Goal: Transaction & Acquisition: Book appointment/travel/reservation

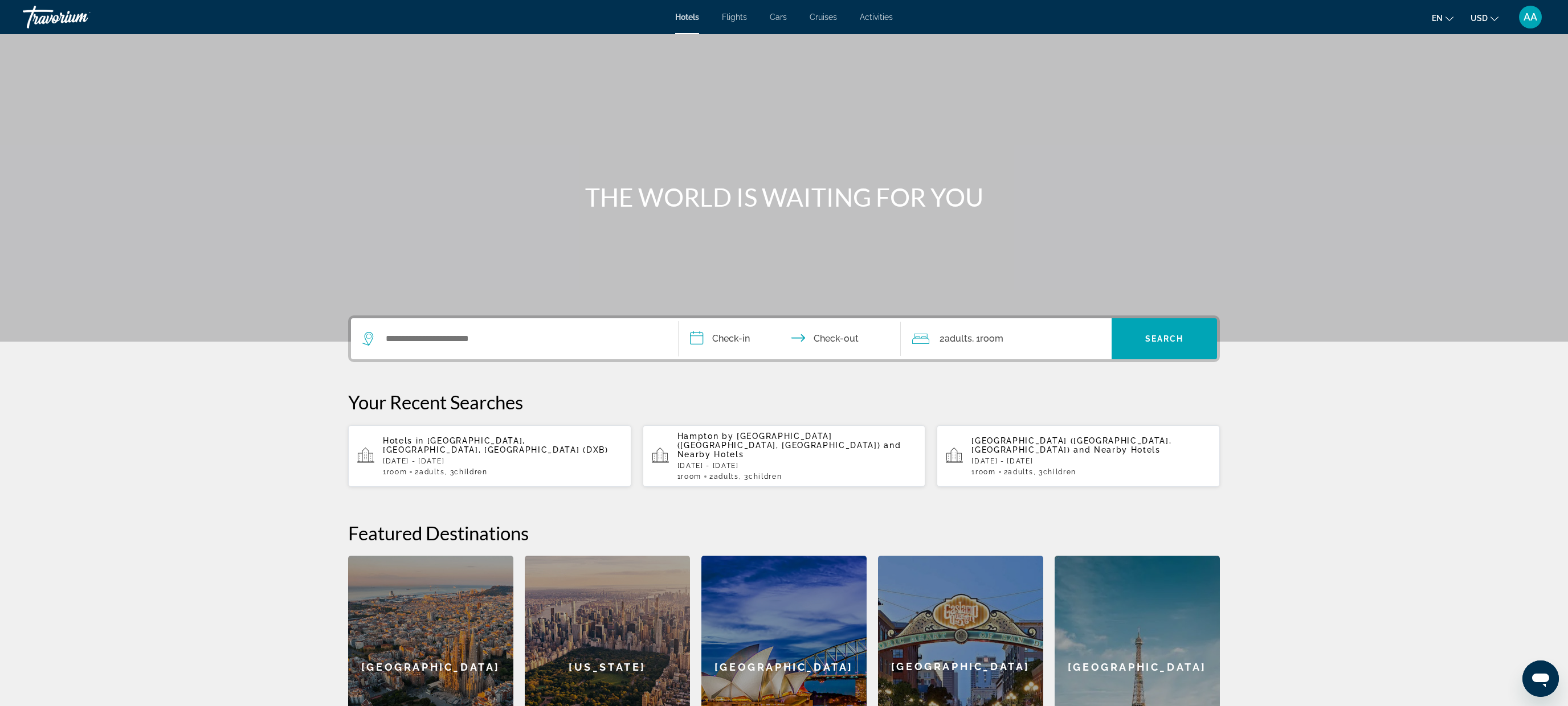
click at [871, 26] on div "Hotels Flights Cars Cruises Activities Hotels Flights Cars Cruises Activities e…" at bounding box center [784, 16] width 1568 height 29
click at [871, 18] on span "Activities" at bounding box center [876, 16] width 33 height 9
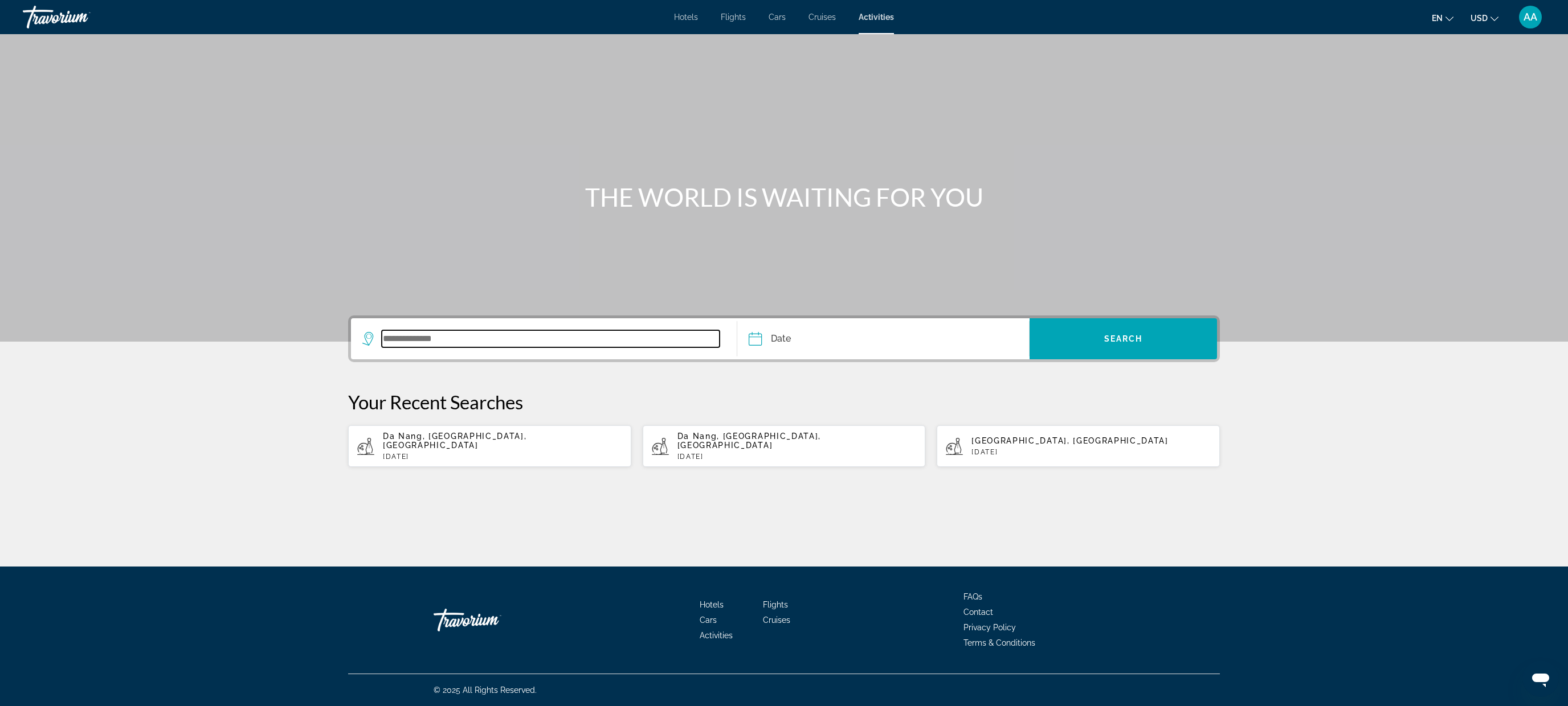
click at [435, 338] on input "Search widget" at bounding box center [551, 339] width 338 height 17
type input "*"
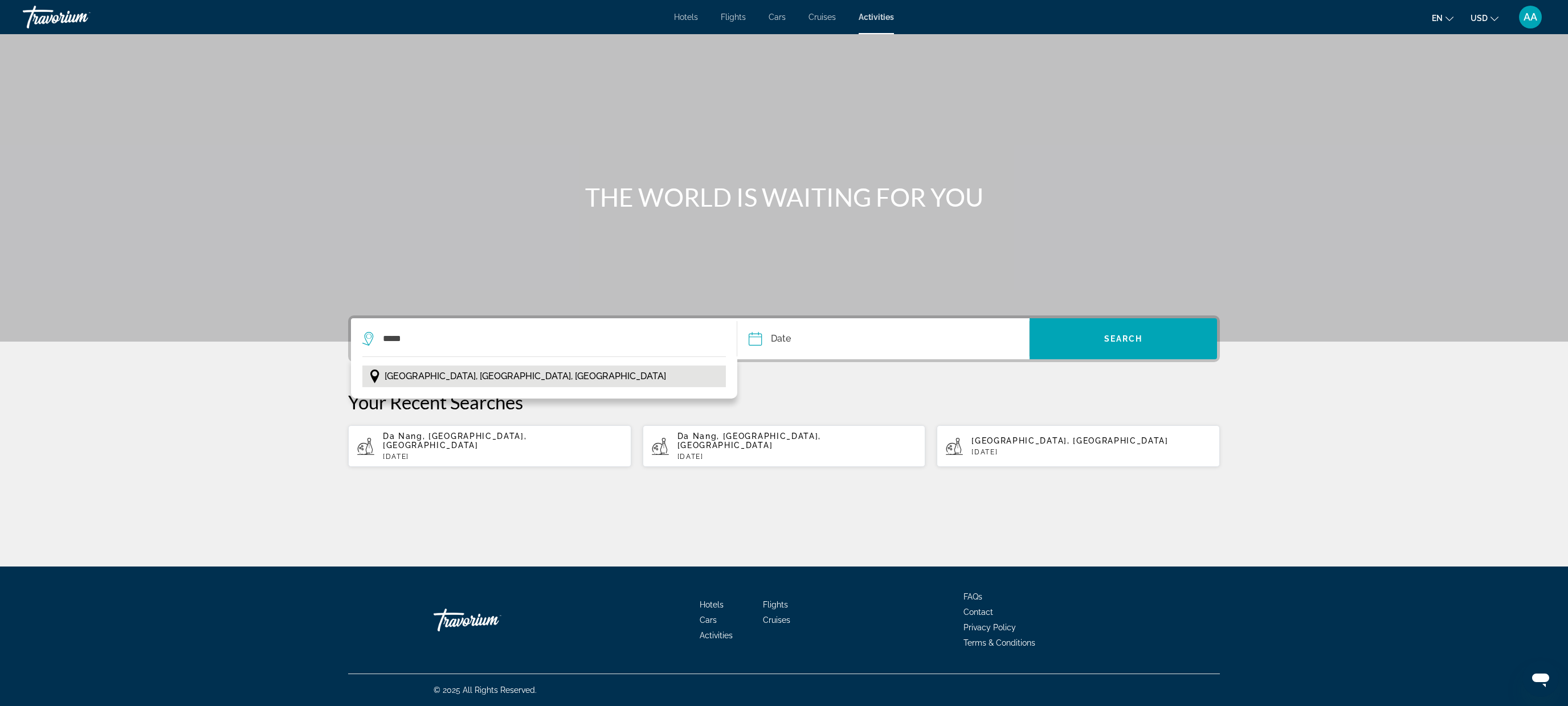
click at [480, 377] on span "[GEOGRAPHIC_DATA], [GEOGRAPHIC_DATA], [GEOGRAPHIC_DATA]" at bounding box center [525, 377] width 282 height 16
type input "**********"
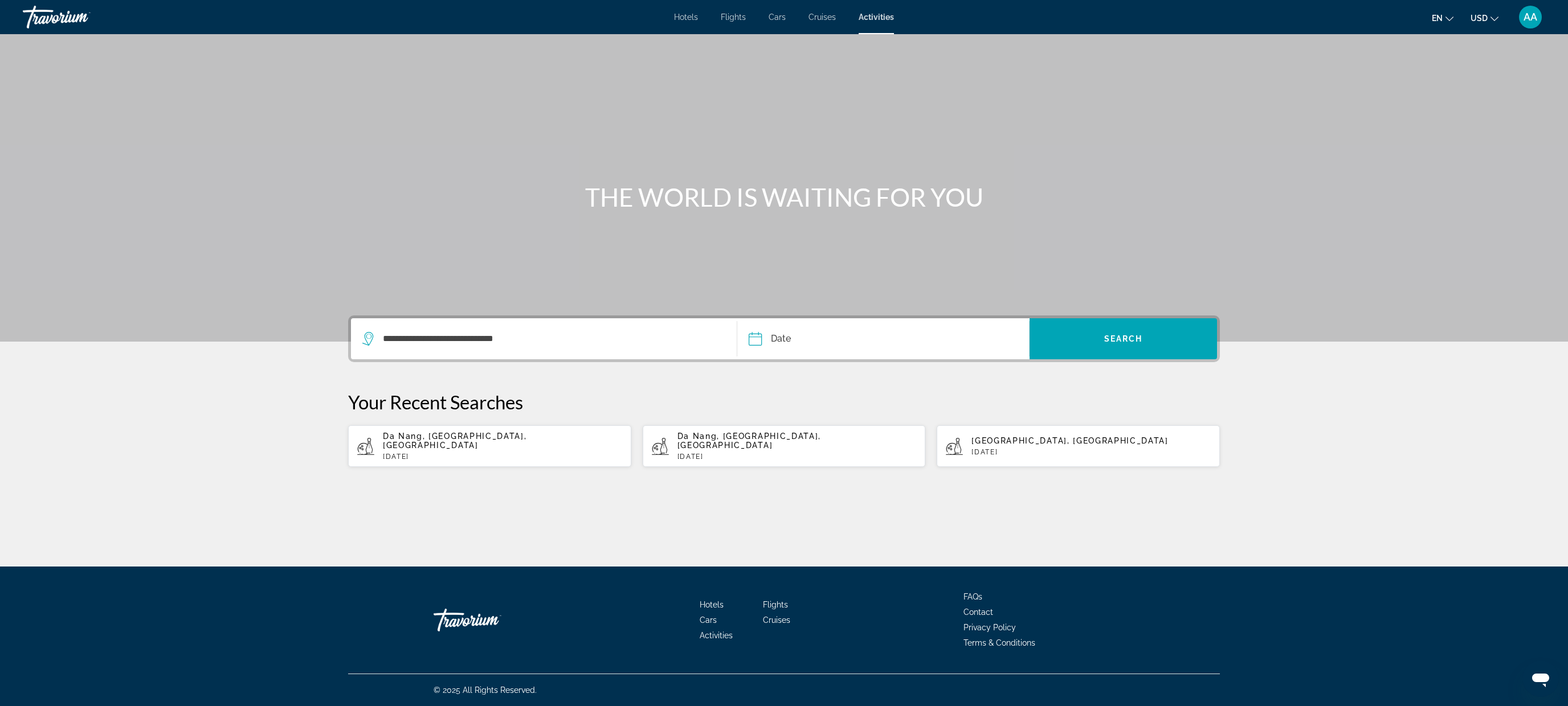
click at [793, 339] on input "Date" at bounding box center [818, 341] width 145 height 44
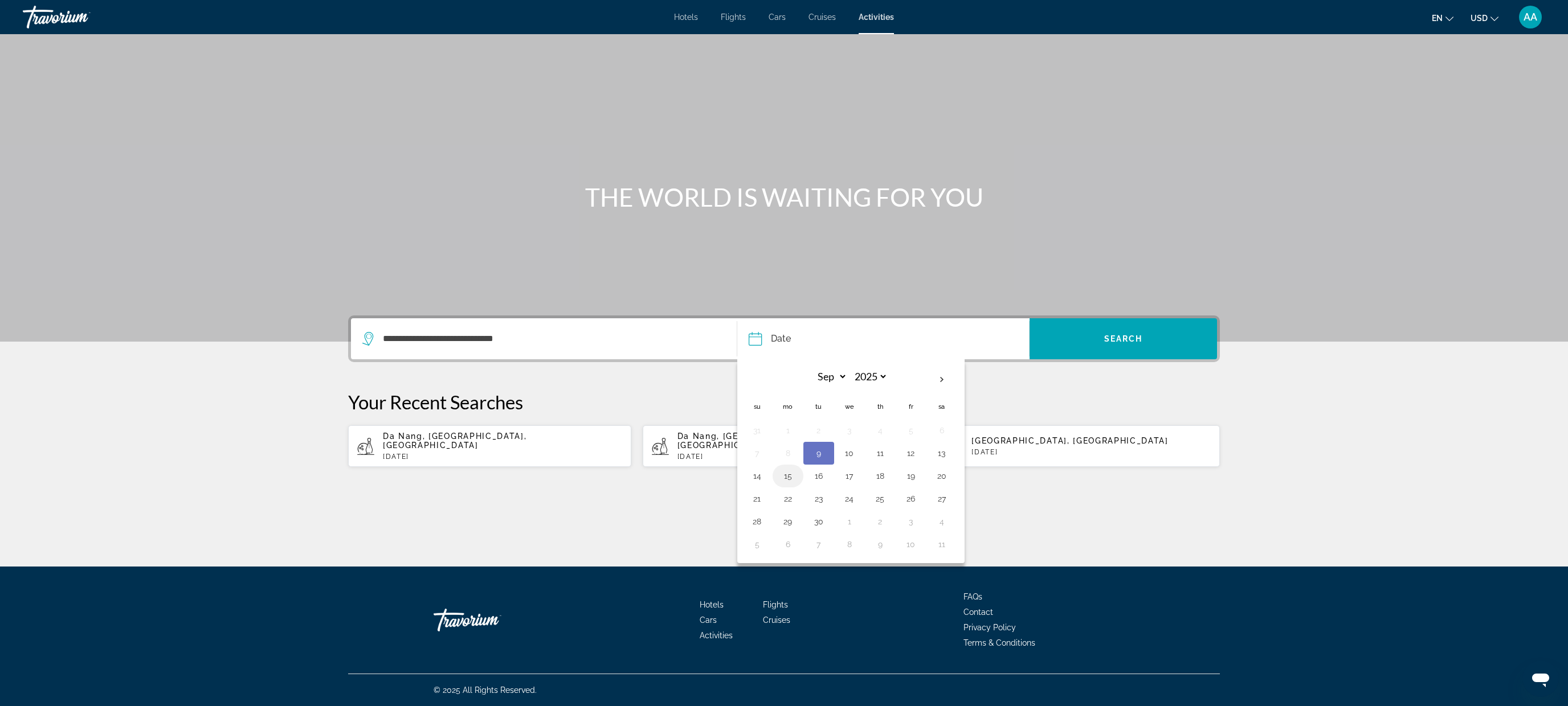
click at [791, 483] on button "15" at bounding box center [787, 476] width 18 height 16
type input "**********"
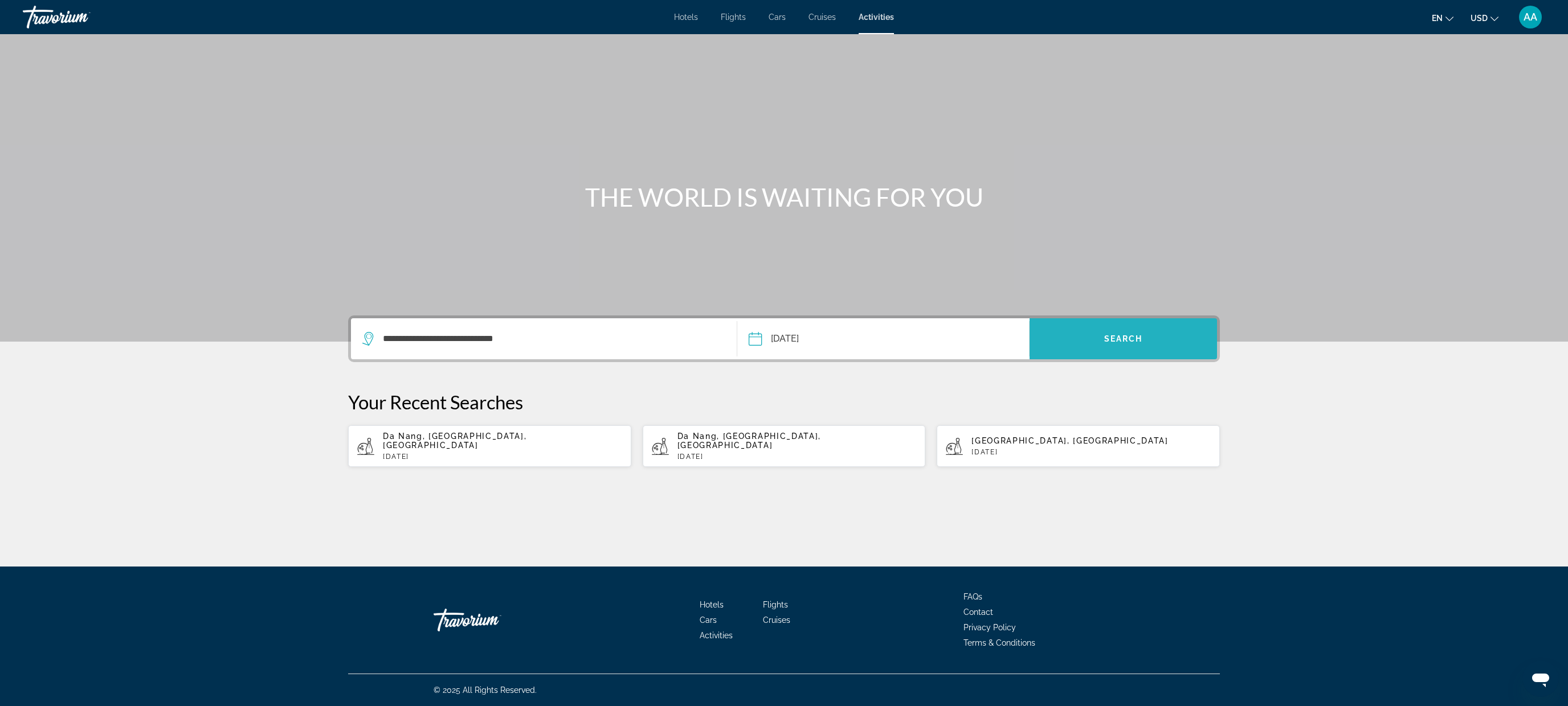
click at [1095, 329] on span "Search widget" at bounding box center [1123, 339] width 188 height 27
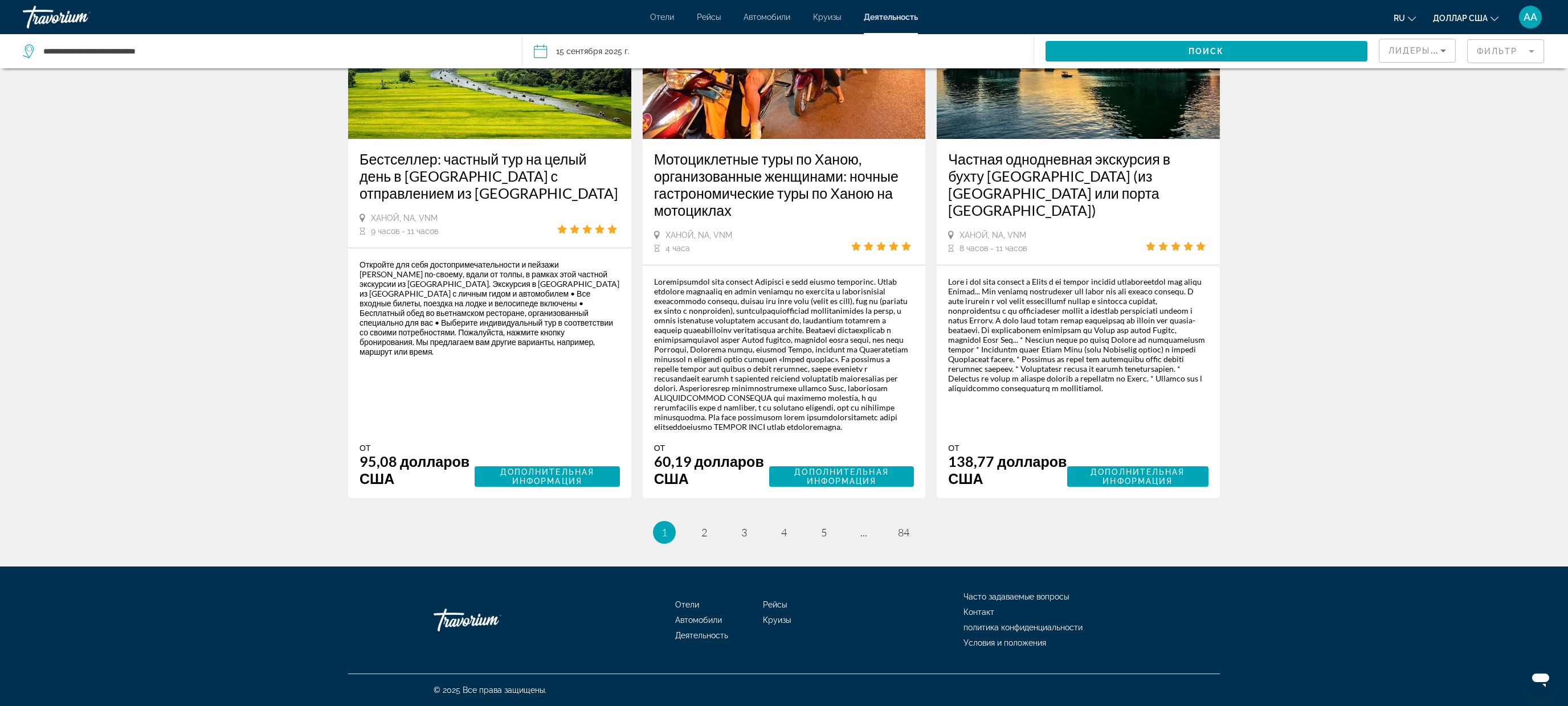
scroll to position [1853, 0]
click at [697, 535] on link "страница 2" at bounding box center [704, 533] width 20 height 20
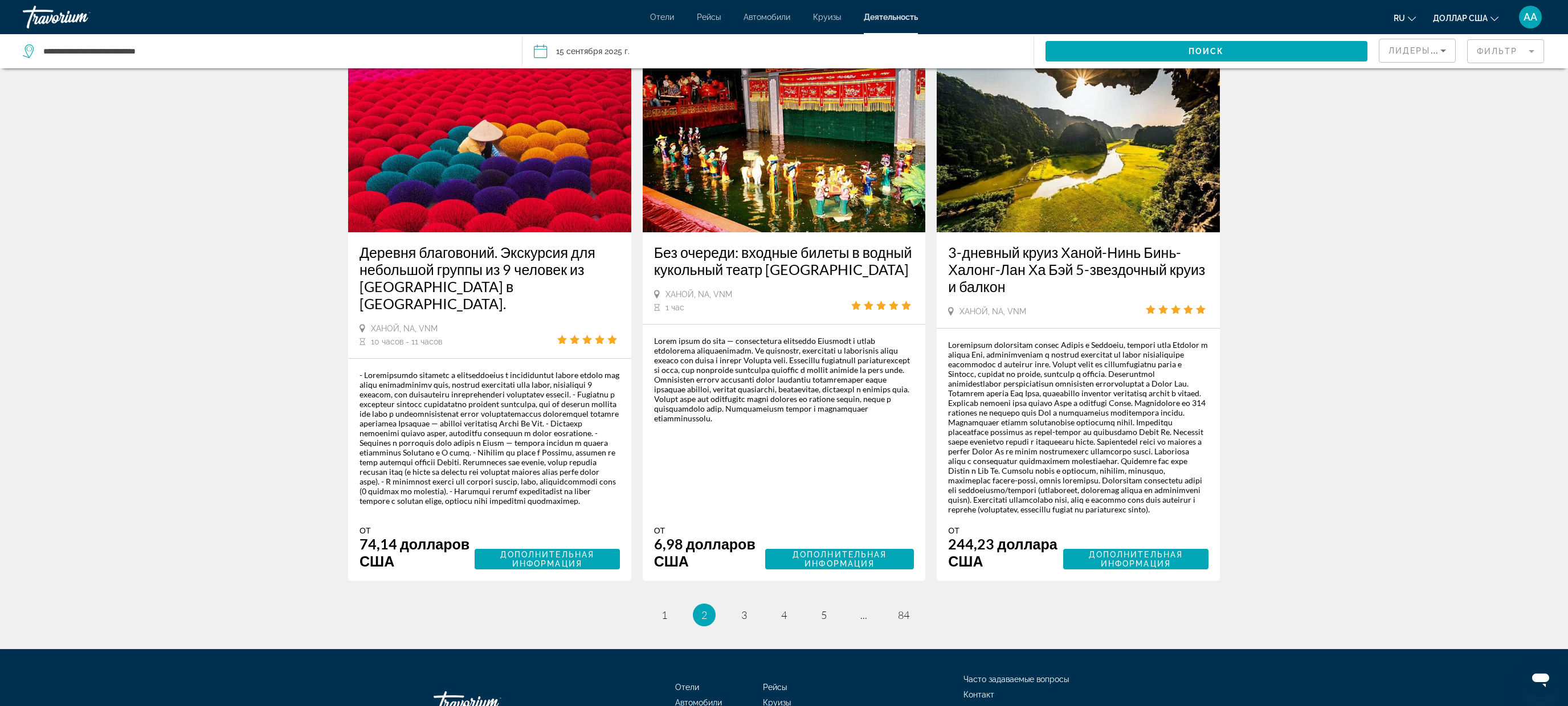
scroll to position [1736, 0]
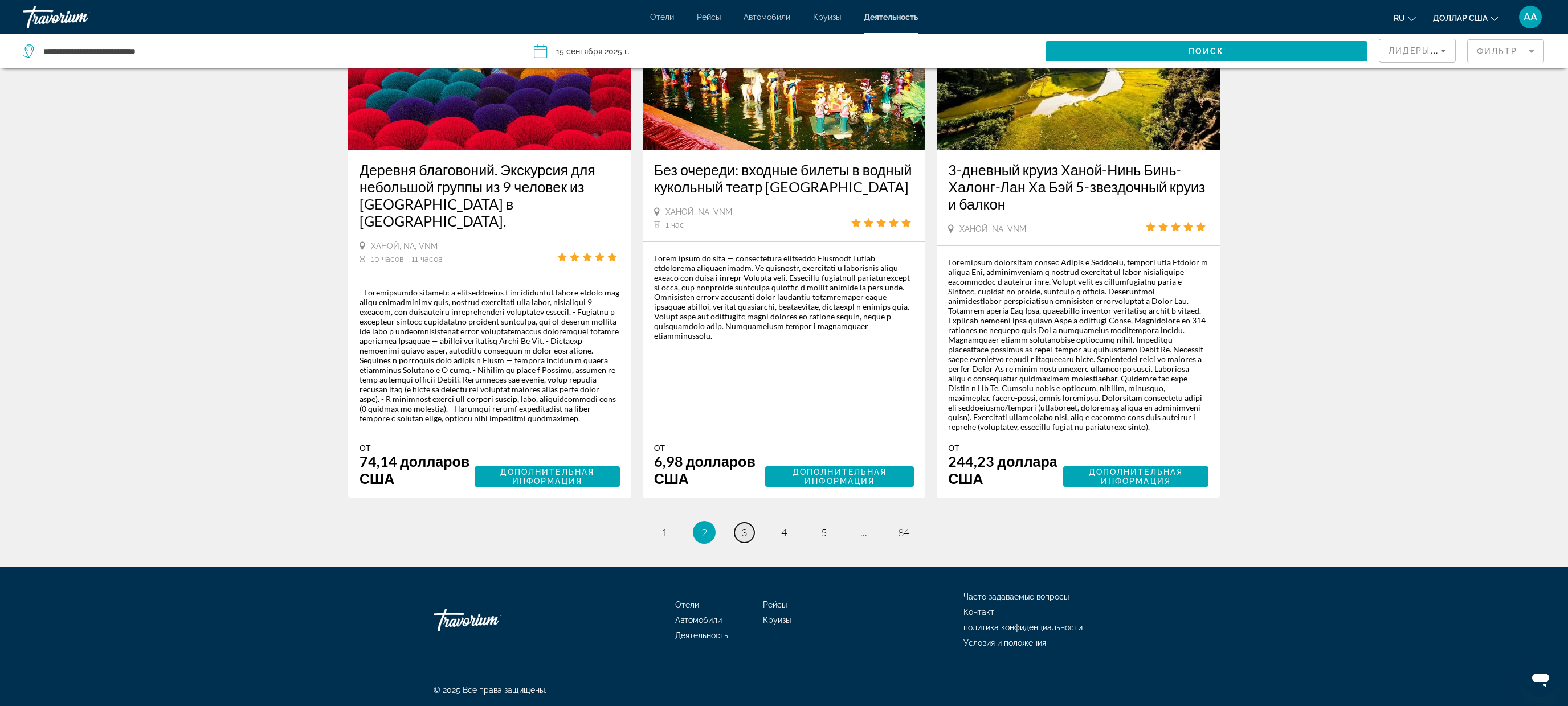
click at [748, 532] on link "страница 3" at bounding box center [744, 533] width 20 height 20
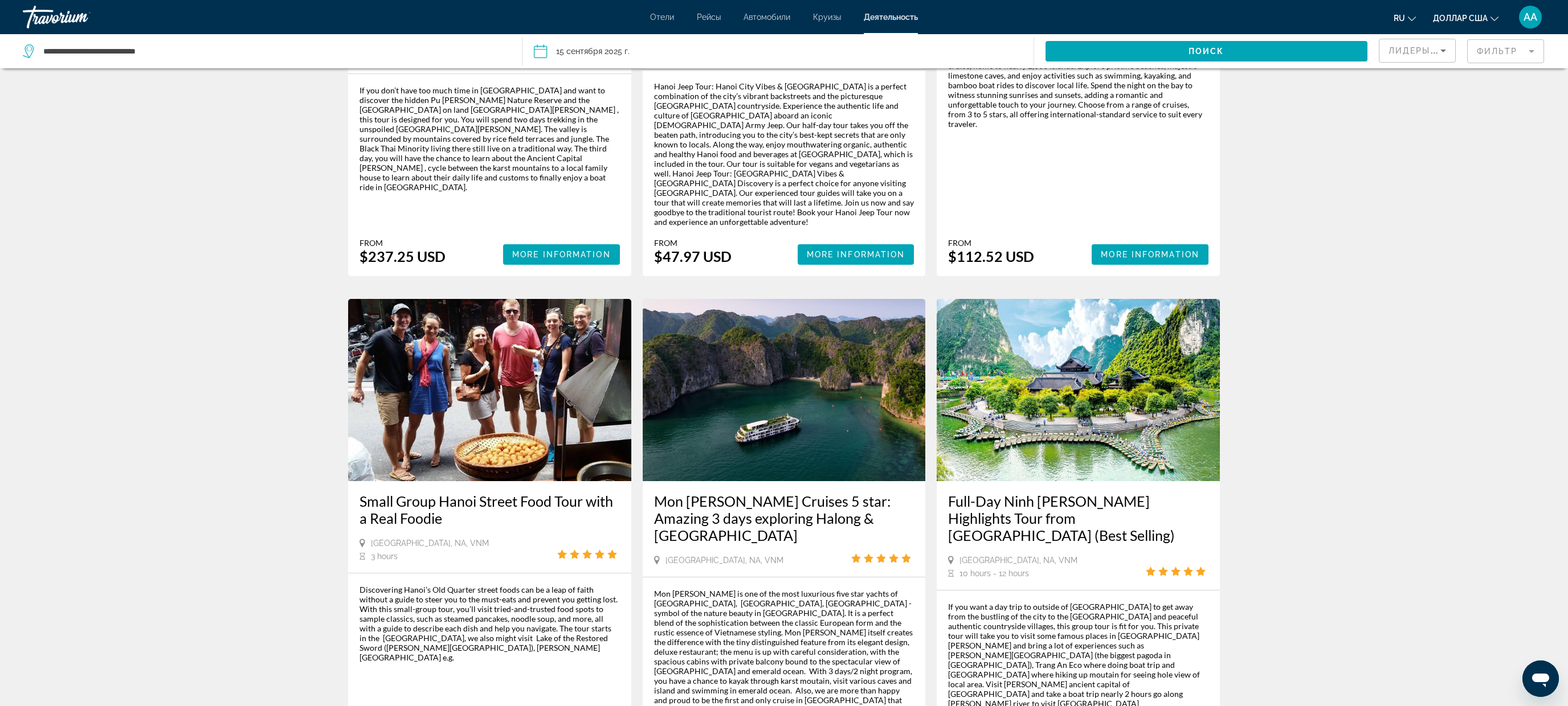
scroll to position [1340, 0]
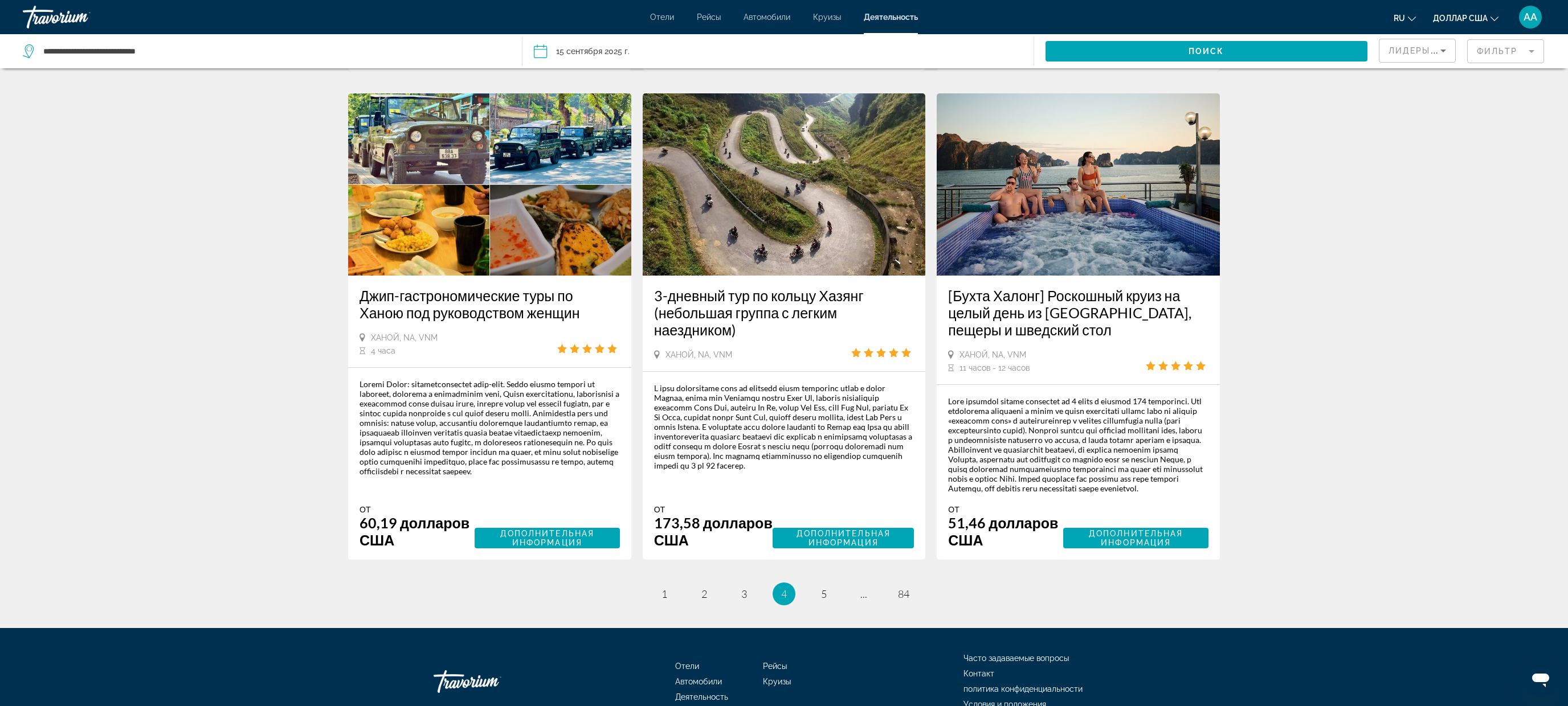
scroll to position [1658, 0]
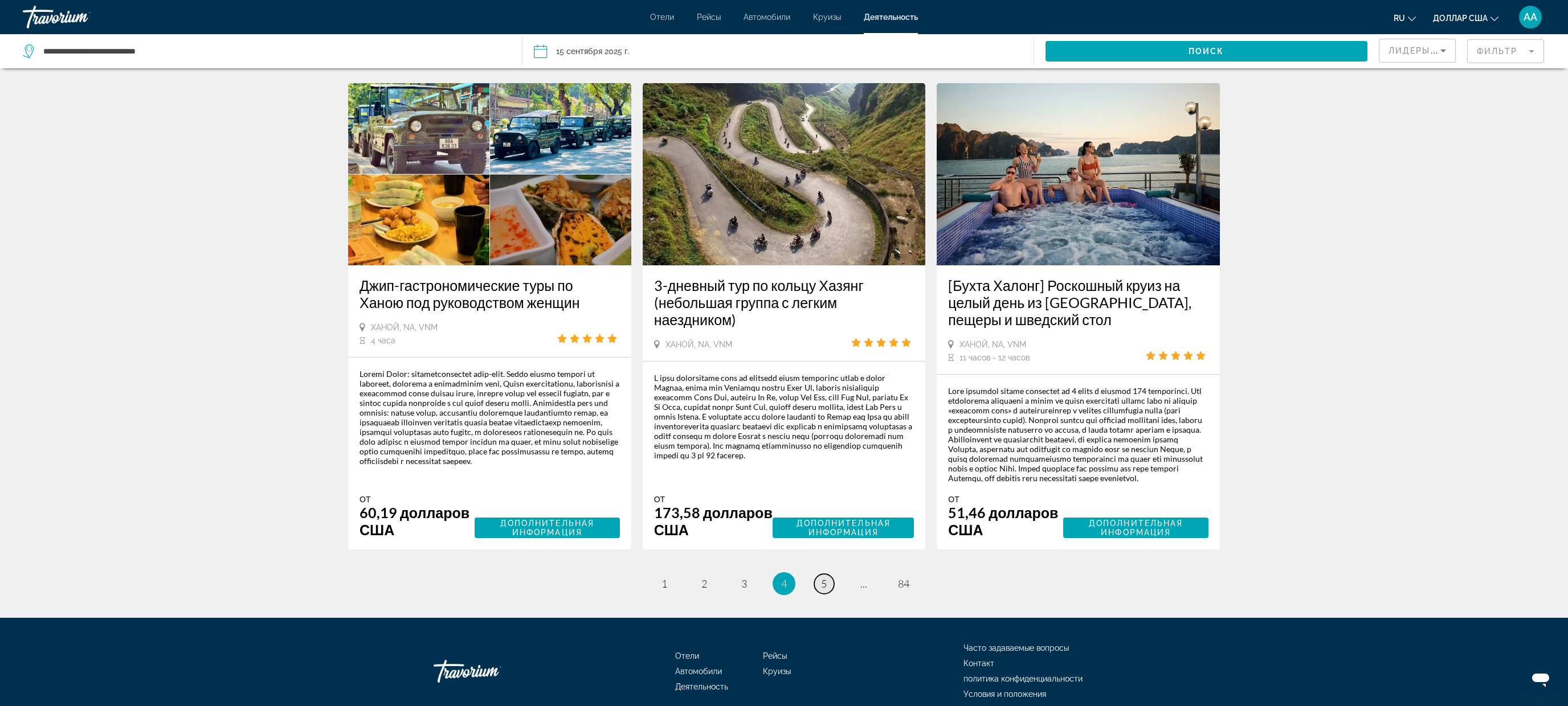
click at [822, 590] on font "5" at bounding box center [824, 583] width 6 height 12
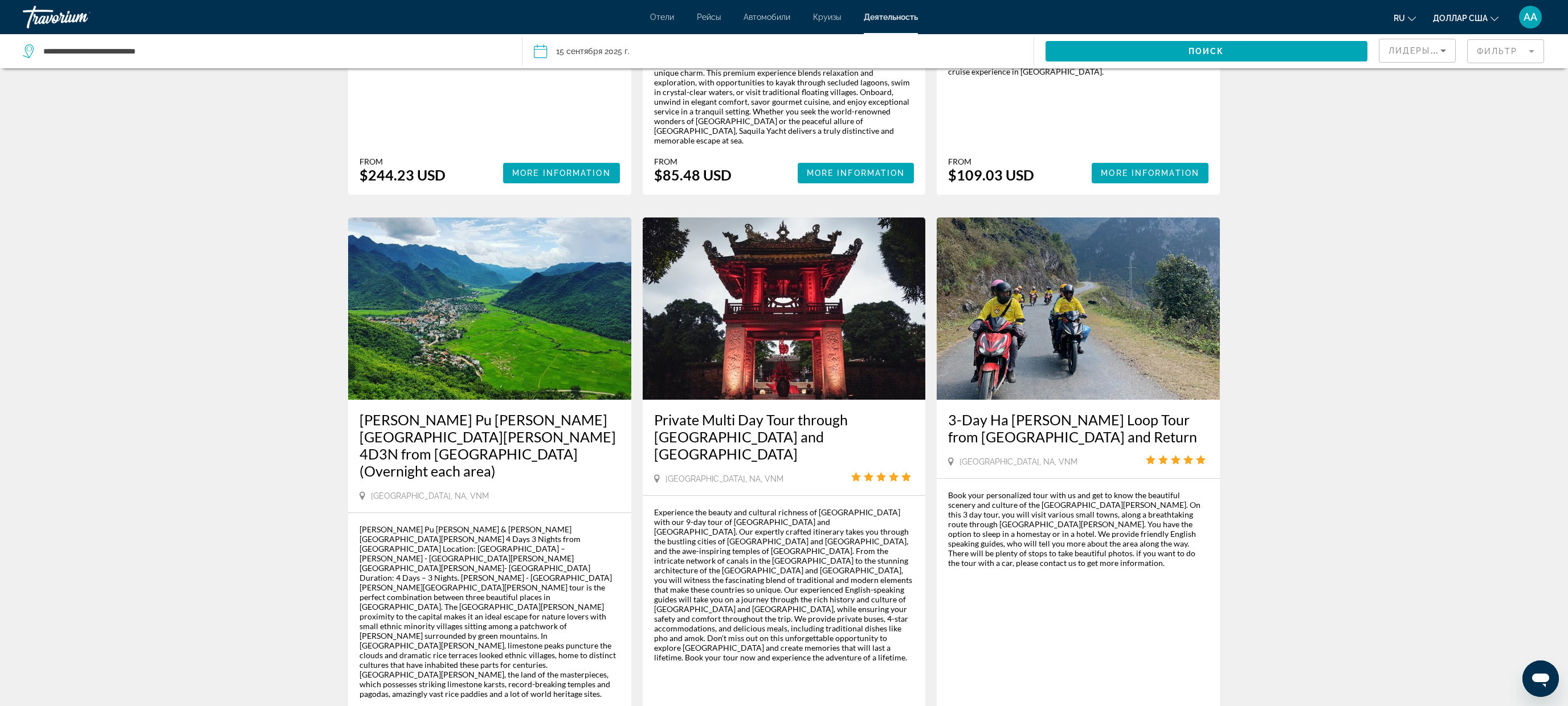
scroll to position [1520, 0]
